Goal: Navigation & Orientation: Find specific page/section

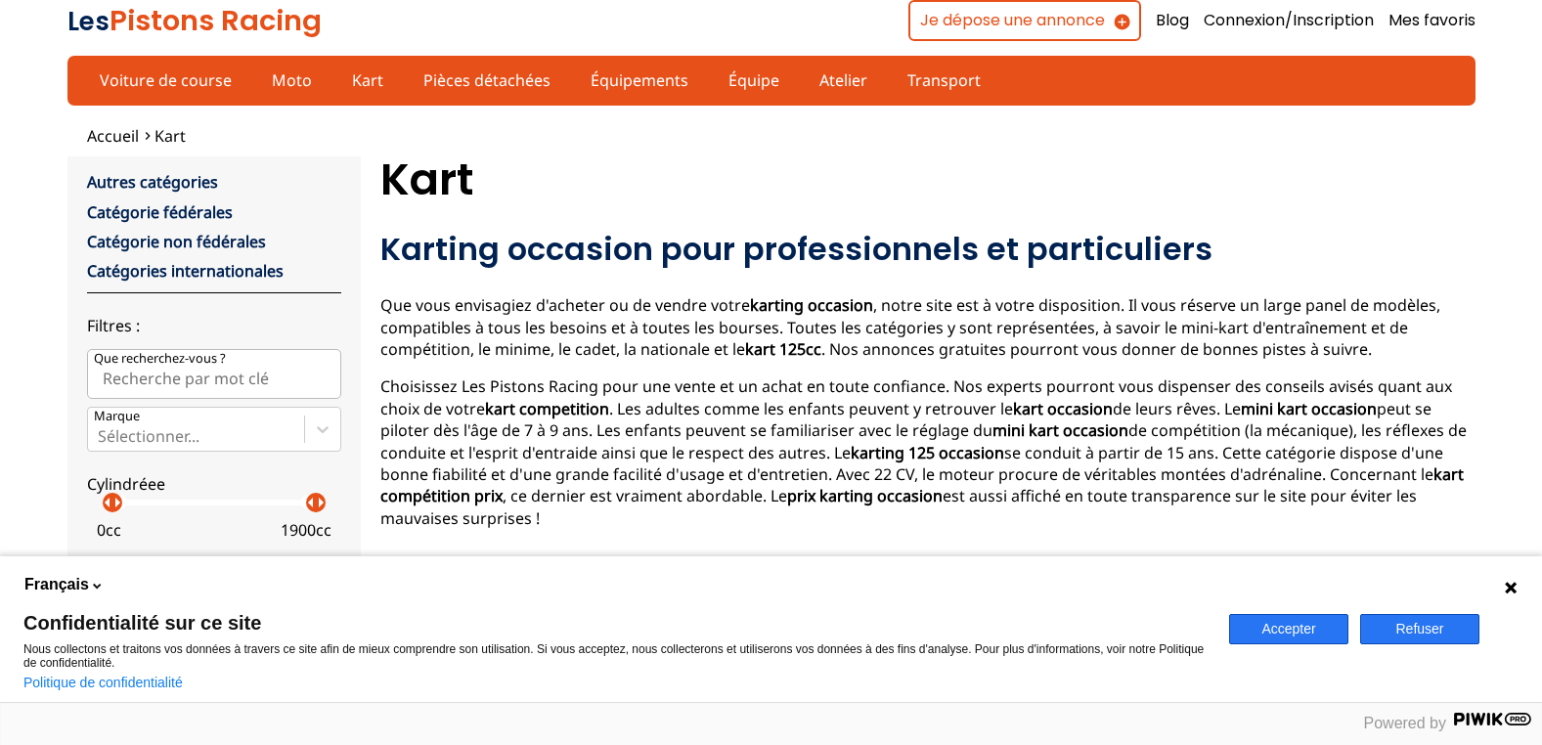
click at [1430, 635] on button "Refuser" at bounding box center [1419, 629] width 119 height 30
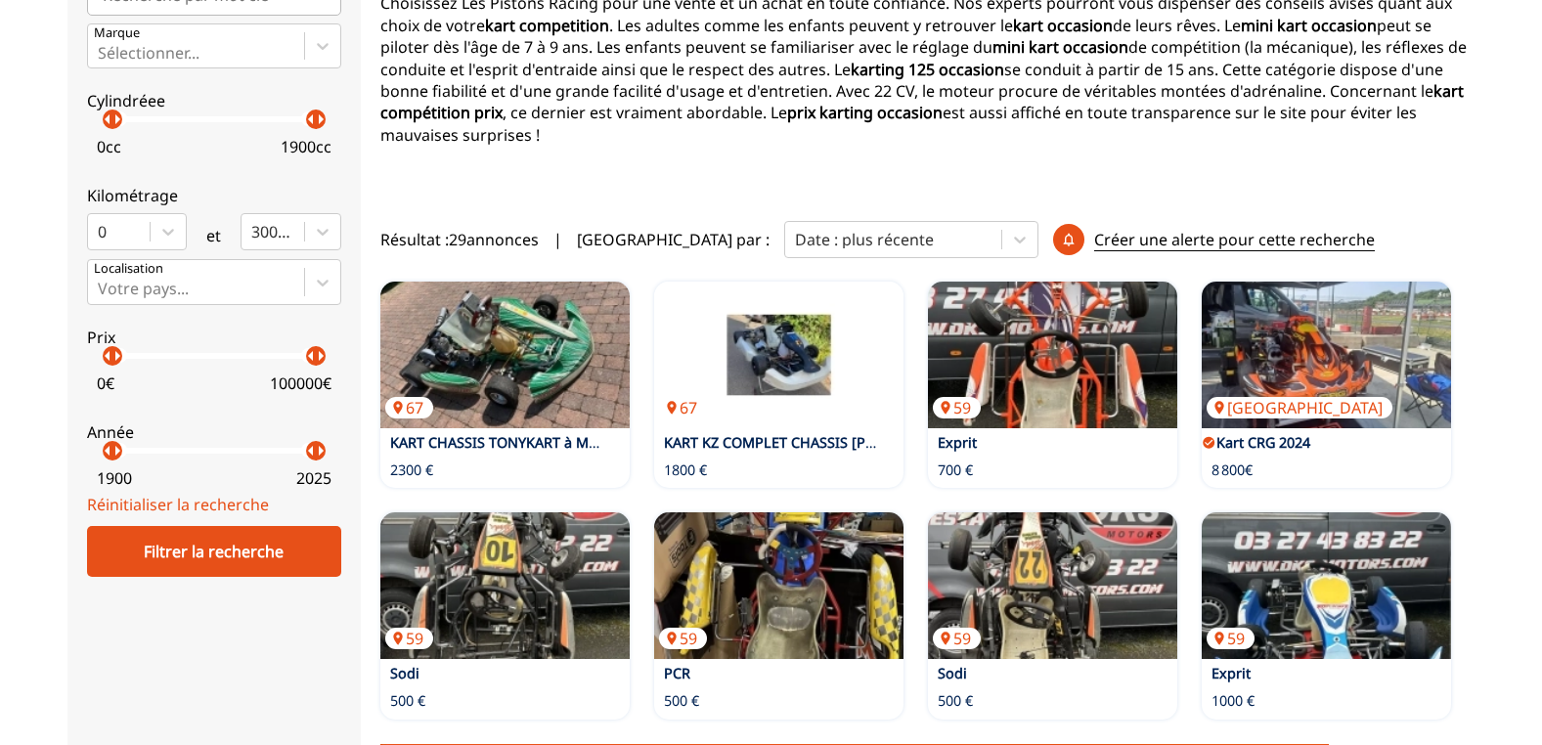
scroll to position [391, 0]
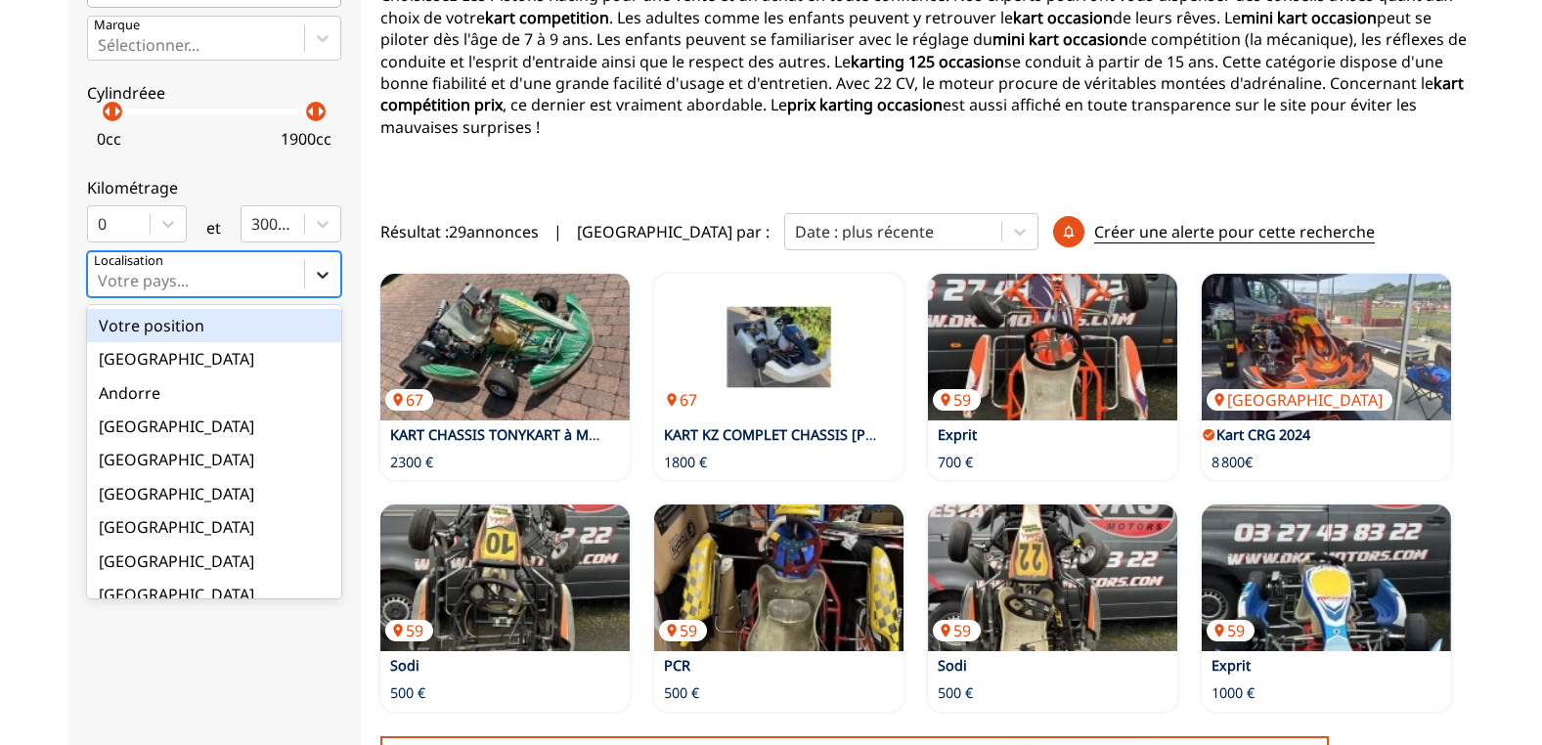
click at [316, 281] on icon at bounding box center [323, 275] width 20 height 20
click at [102, 281] on input "option Votre position focused, 1 of 18. 18 results available. Use Up and Down t…" at bounding box center [100, 281] width 4 height 18
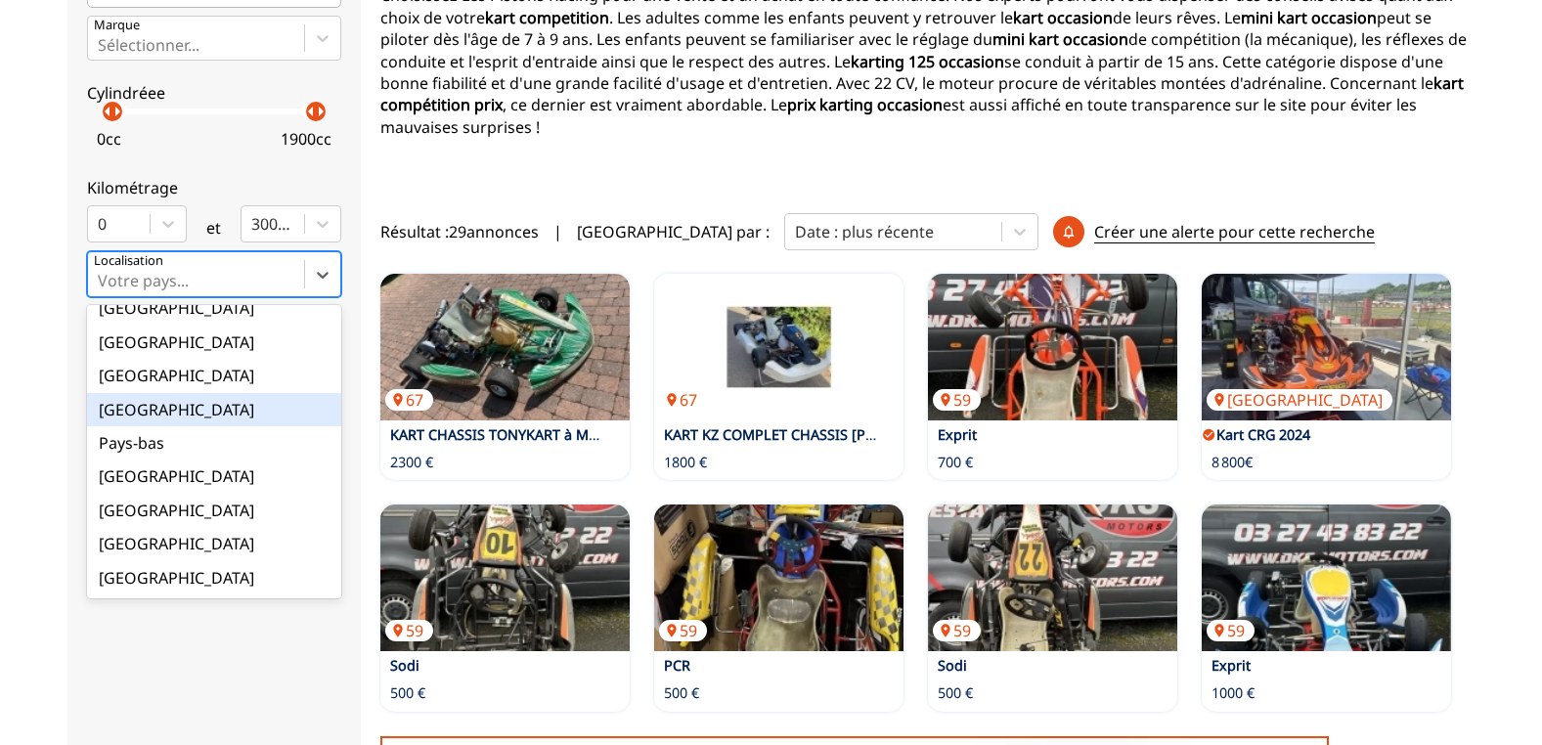
scroll to position [222, 0]
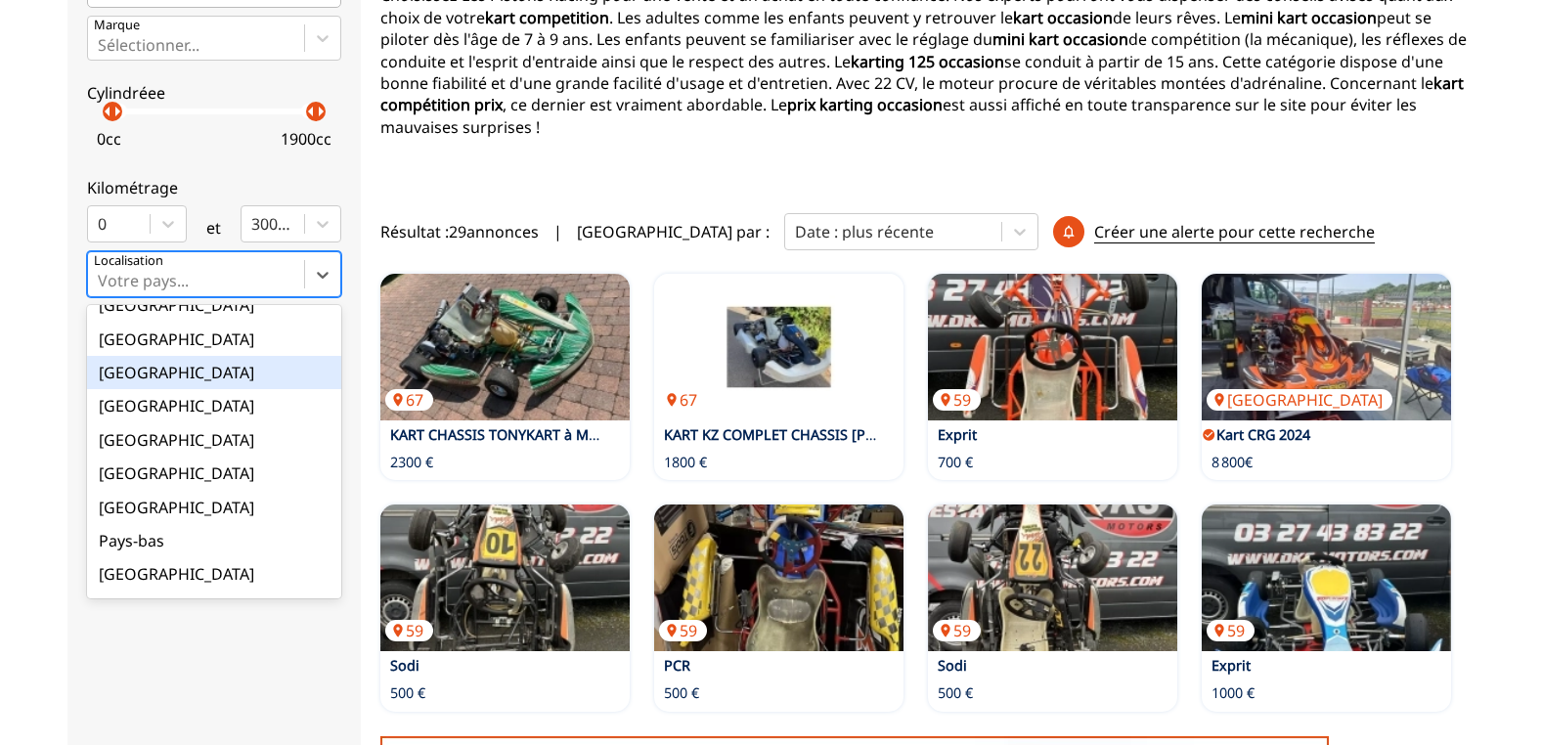
click at [123, 372] on div "[GEOGRAPHIC_DATA]" at bounding box center [214, 372] width 254 height 33
click at [102, 289] on input "option France focused, 9 of 18. 18 results available. Use Up and Down to choose…" at bounding box center [100, 281] width 4 height 18
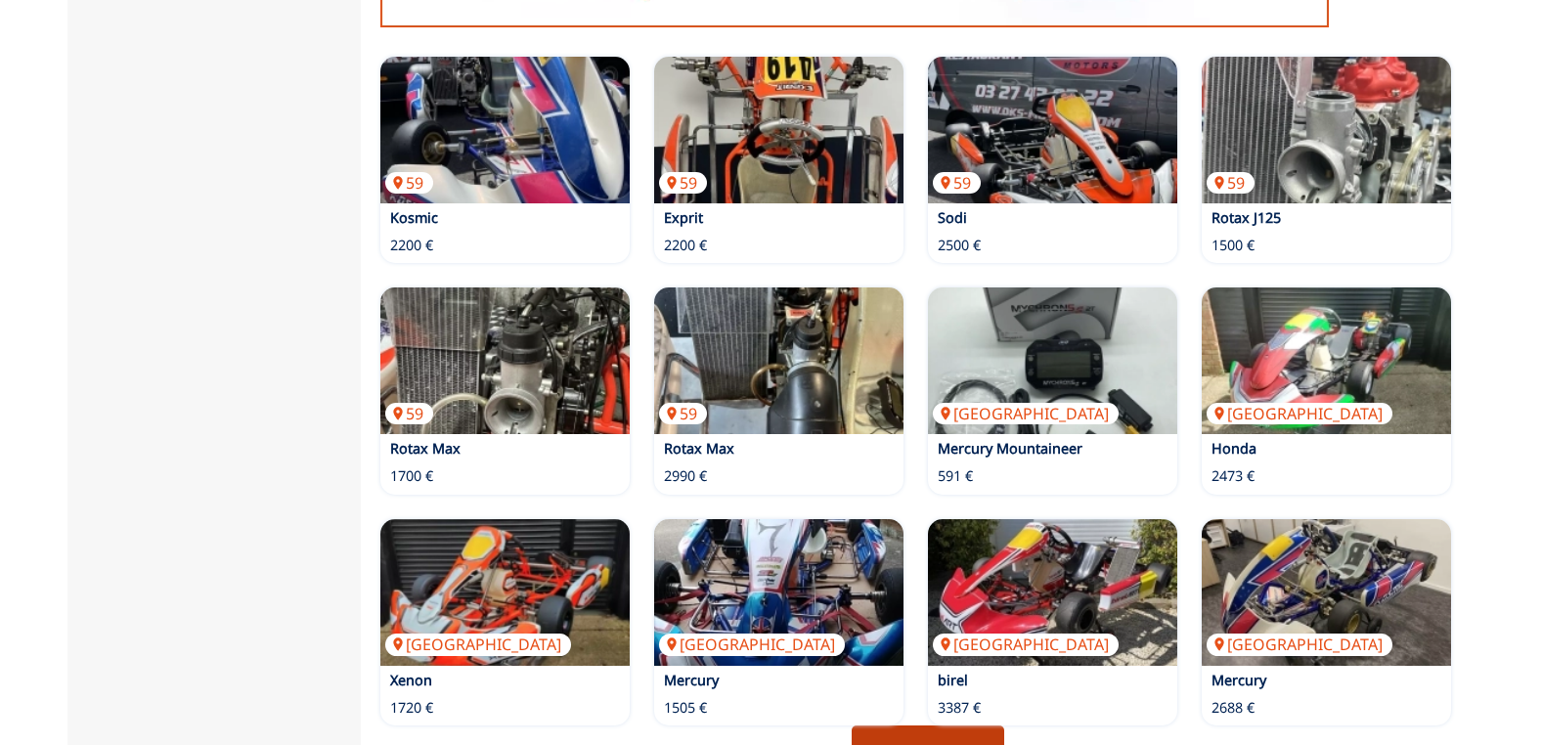
scroll to position [1271, 0]
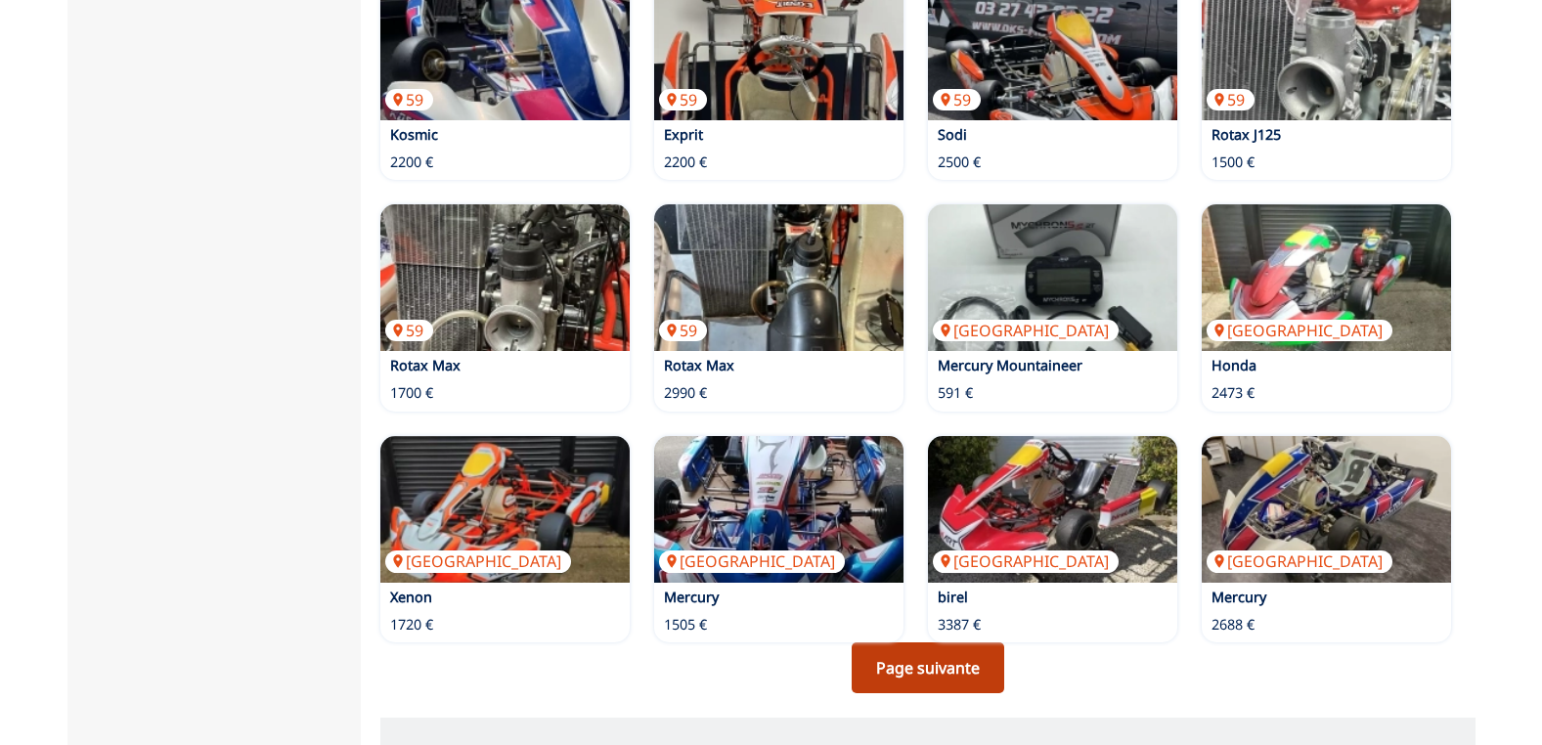
click at [953, 651] on link "Page suivante" at bounding box center [928, 667] width 153 height 51
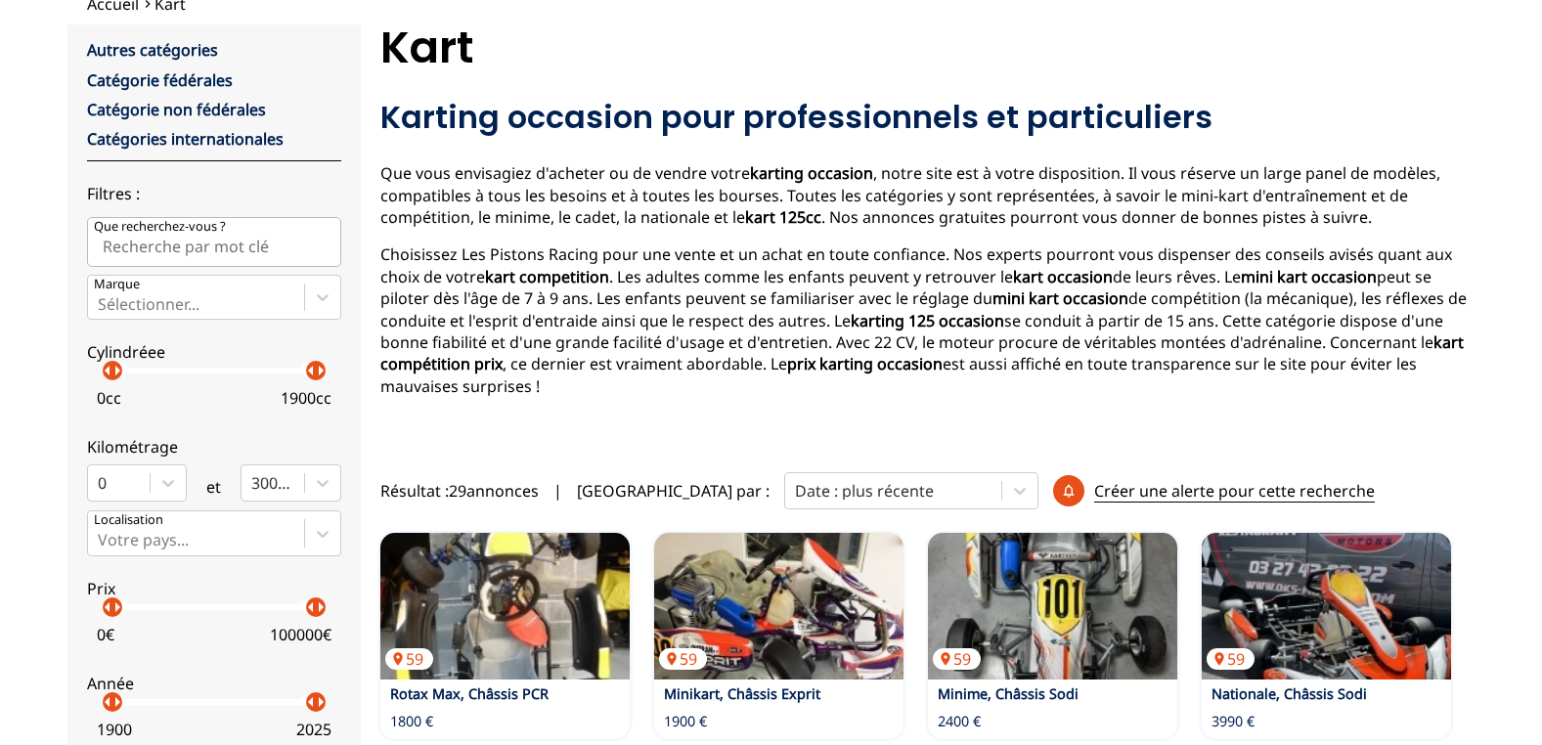
scroll to position [98, 0]
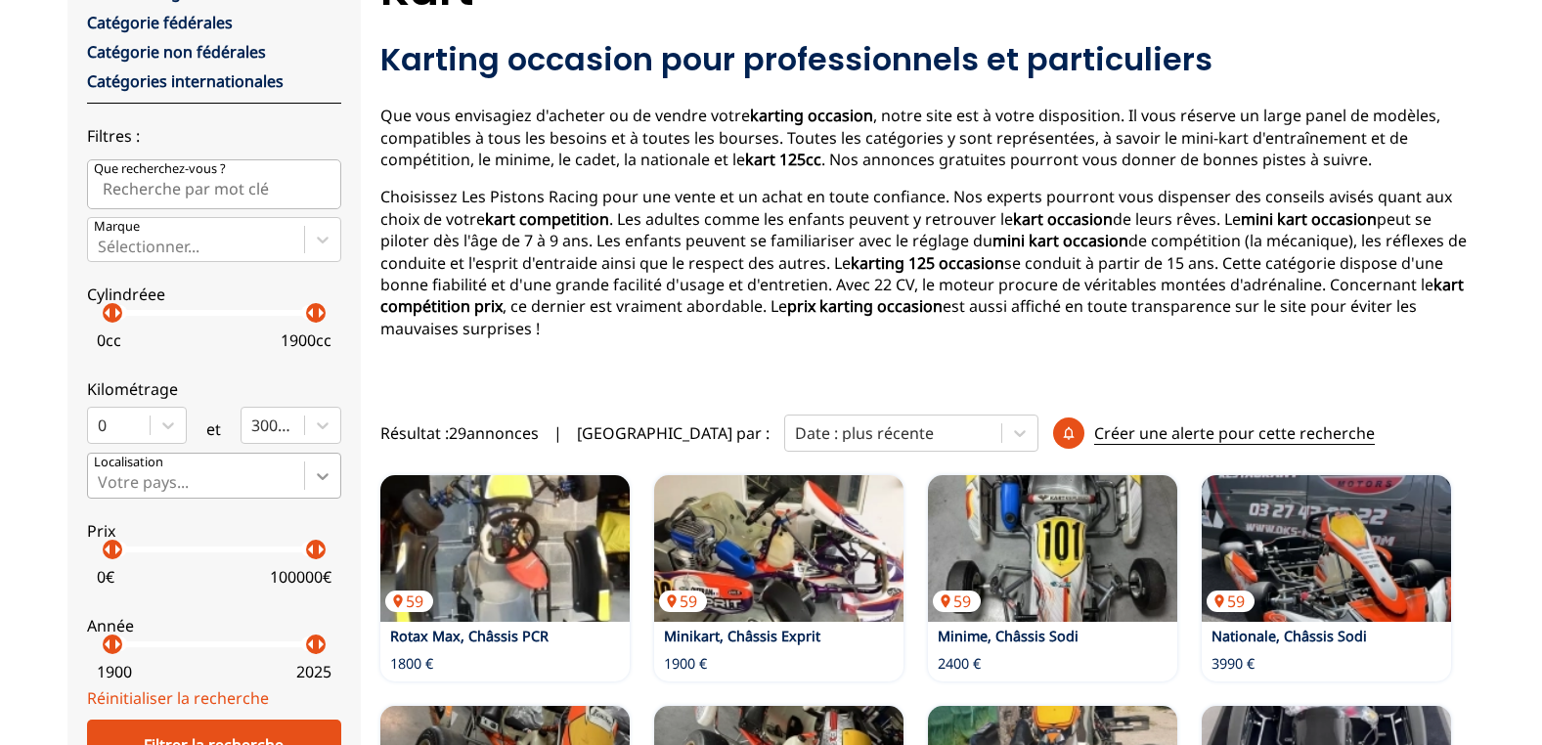
click at [327, 498] on div "Votre pays..." at bounding box center [214, 475] width 254 height 45
click at [102, 491] on input "Votre pays..." at bounding box center [100, 482] width 4 height 18
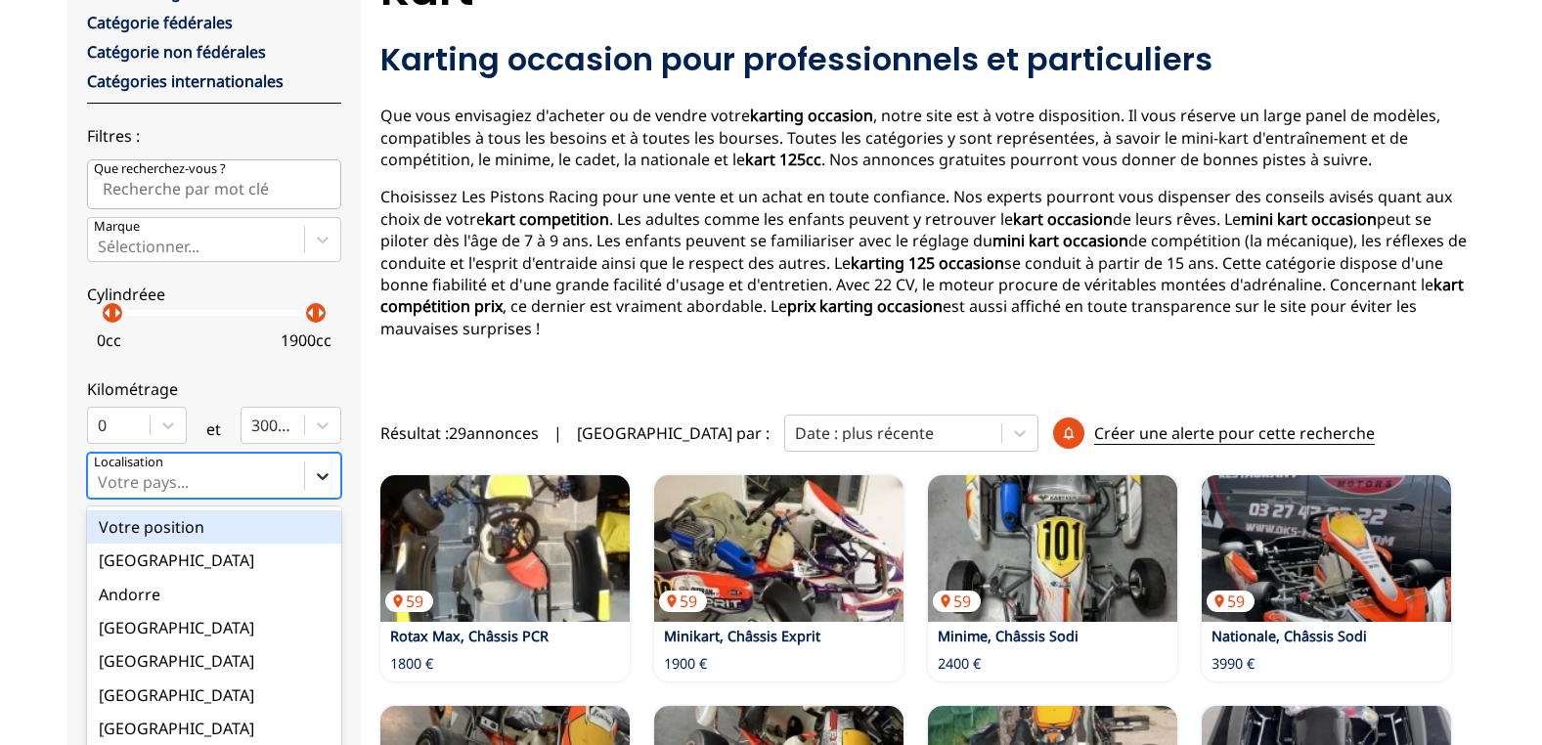
scroll to position [252, 0]
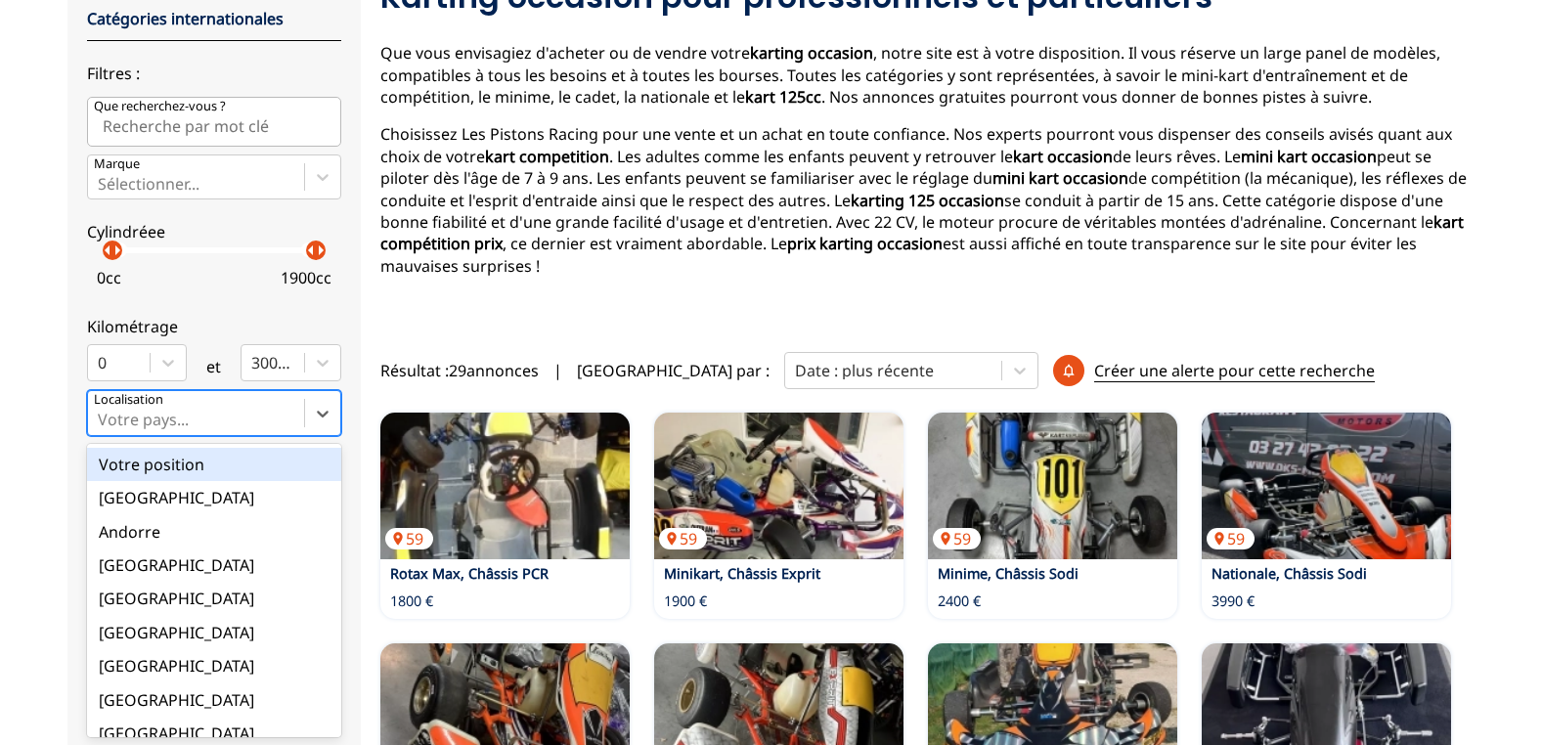
click at [242, 416] on div at bounding box center [196, 420] width 197 height 22
click at [102, 416] on input "option Votre position focused, 1 of 18. 18 results available. Use Up and Down t…" at bounding box center [100, 420] width 4 height 18
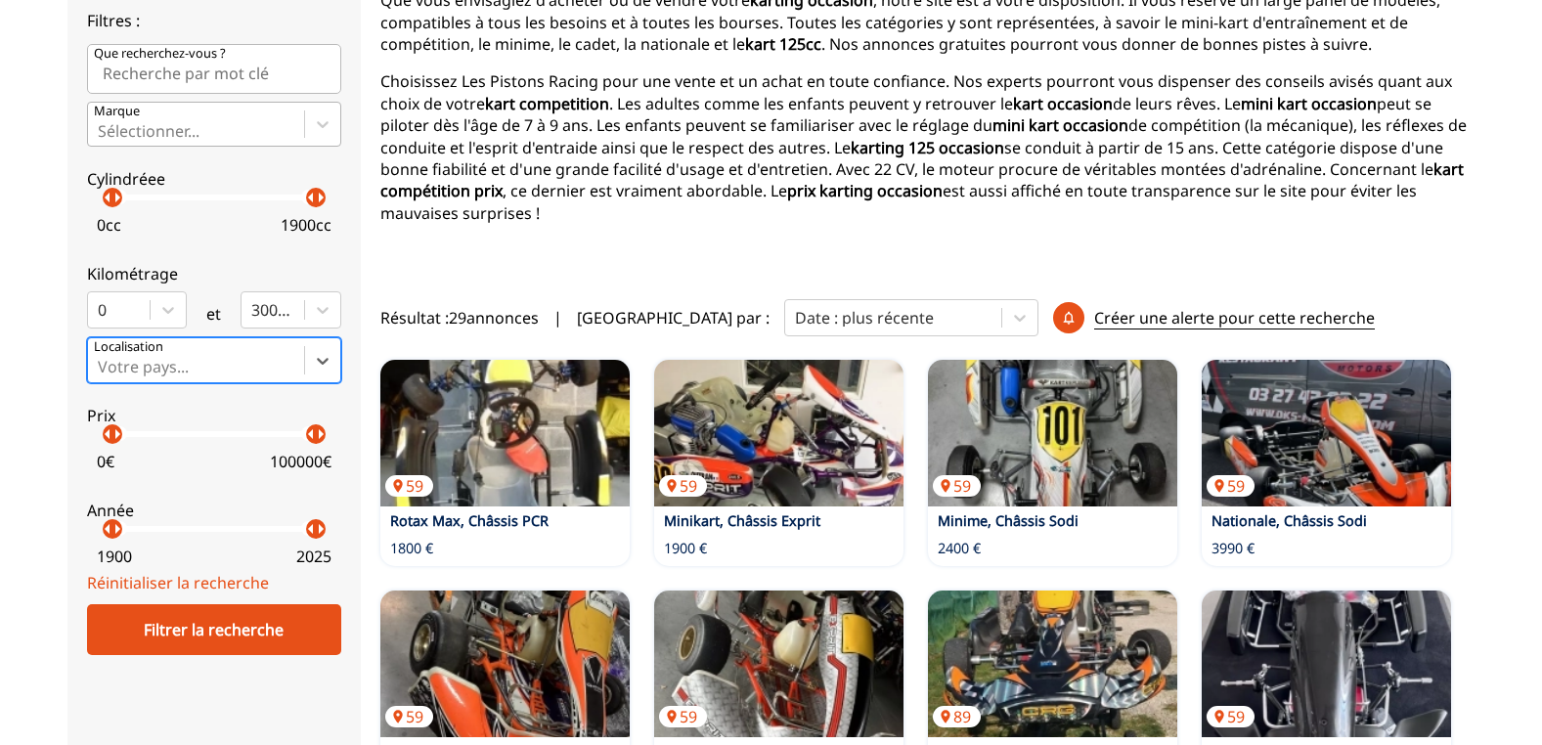
scroll to position [0, 0]
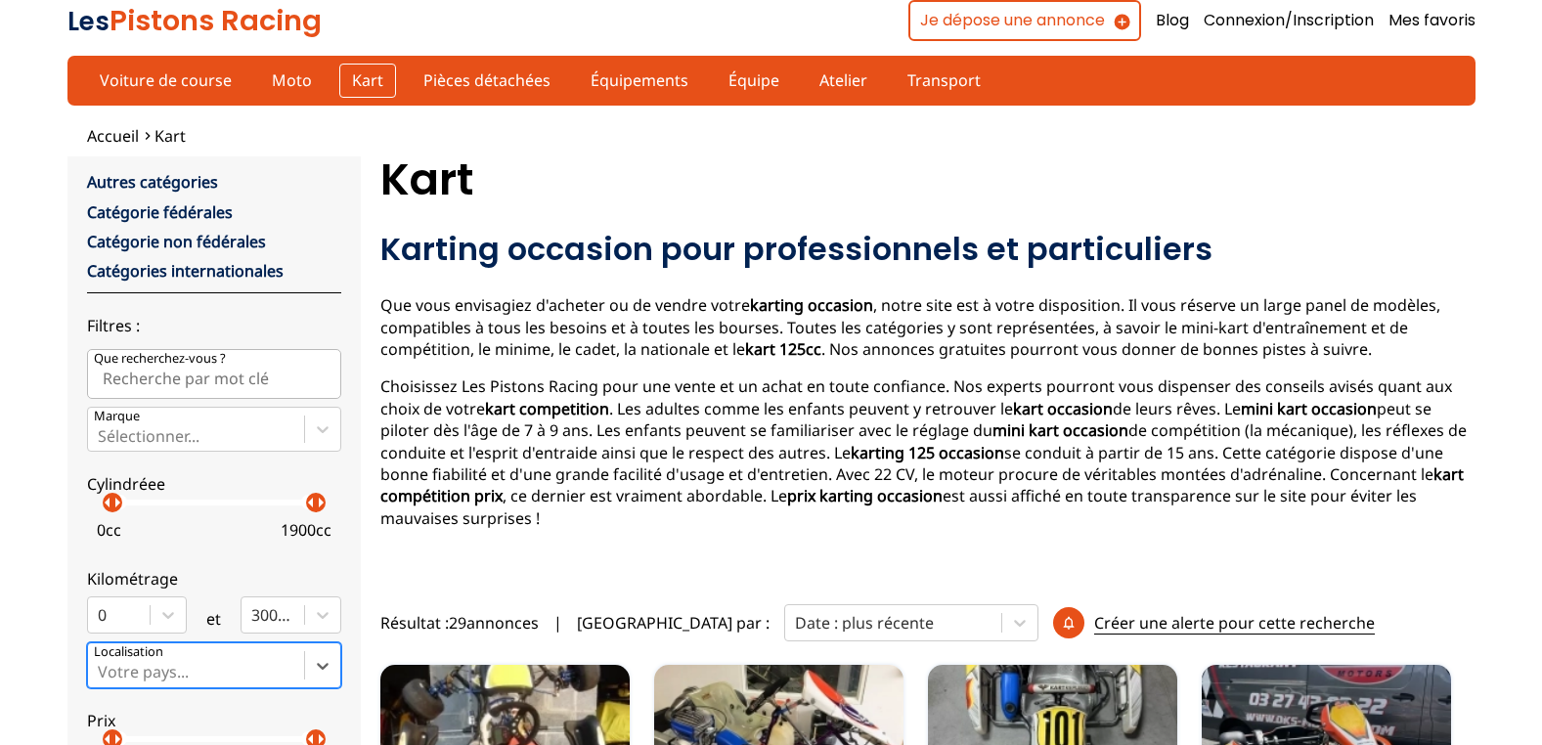
click at [350, 80] on link "Kart" at bounding box center [367, 80] width 57 height 33
